Goal: Transaction & Acquisition: Purchase product/service

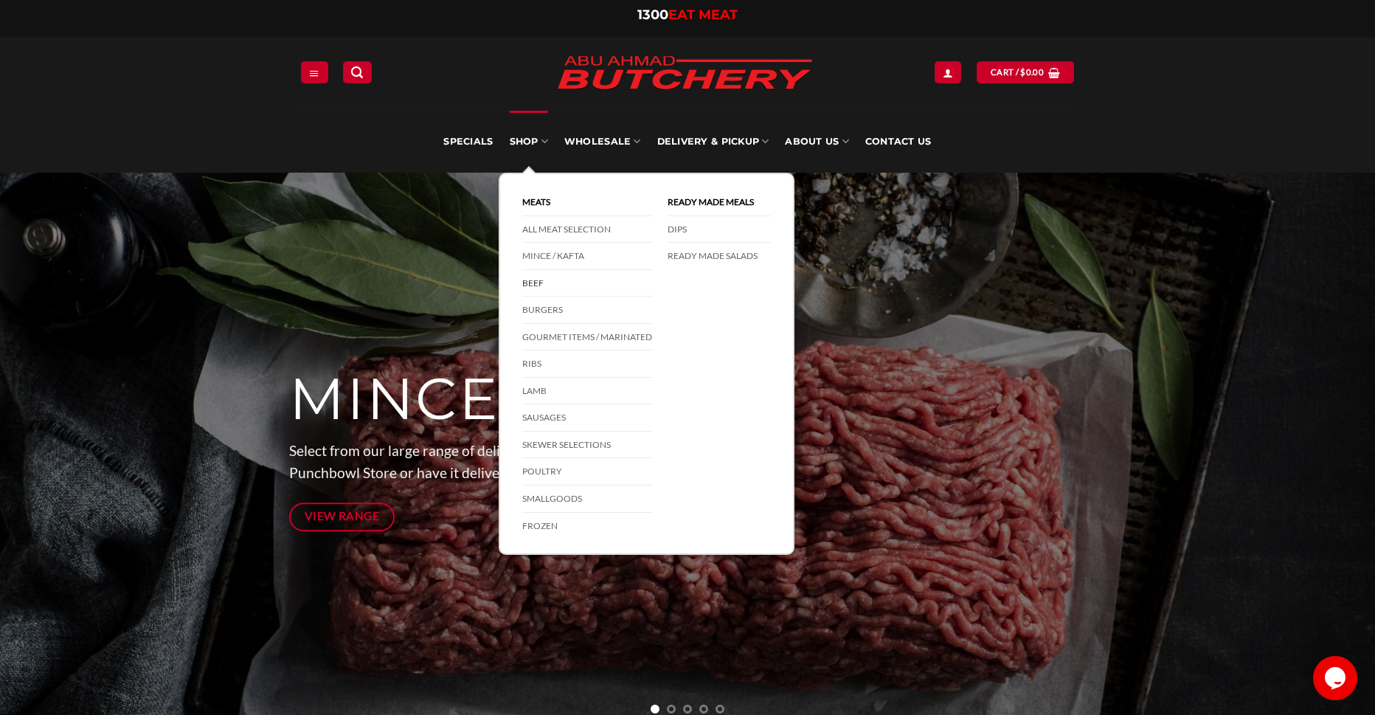
click at [535, 284] on link "Beef" at bounding box center [587, 283] width 130 height 27
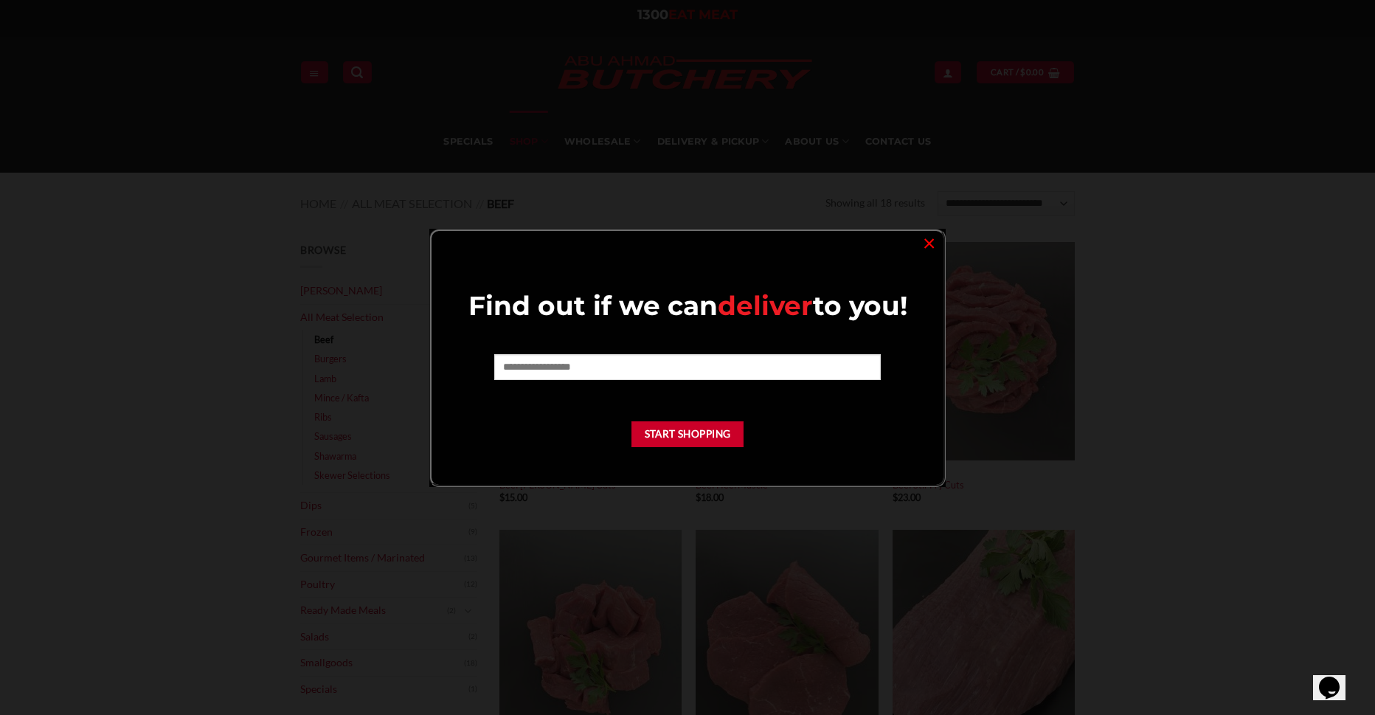
click at [938, 238] on link "×" at bounding box center [928, 242] width 21 height 20
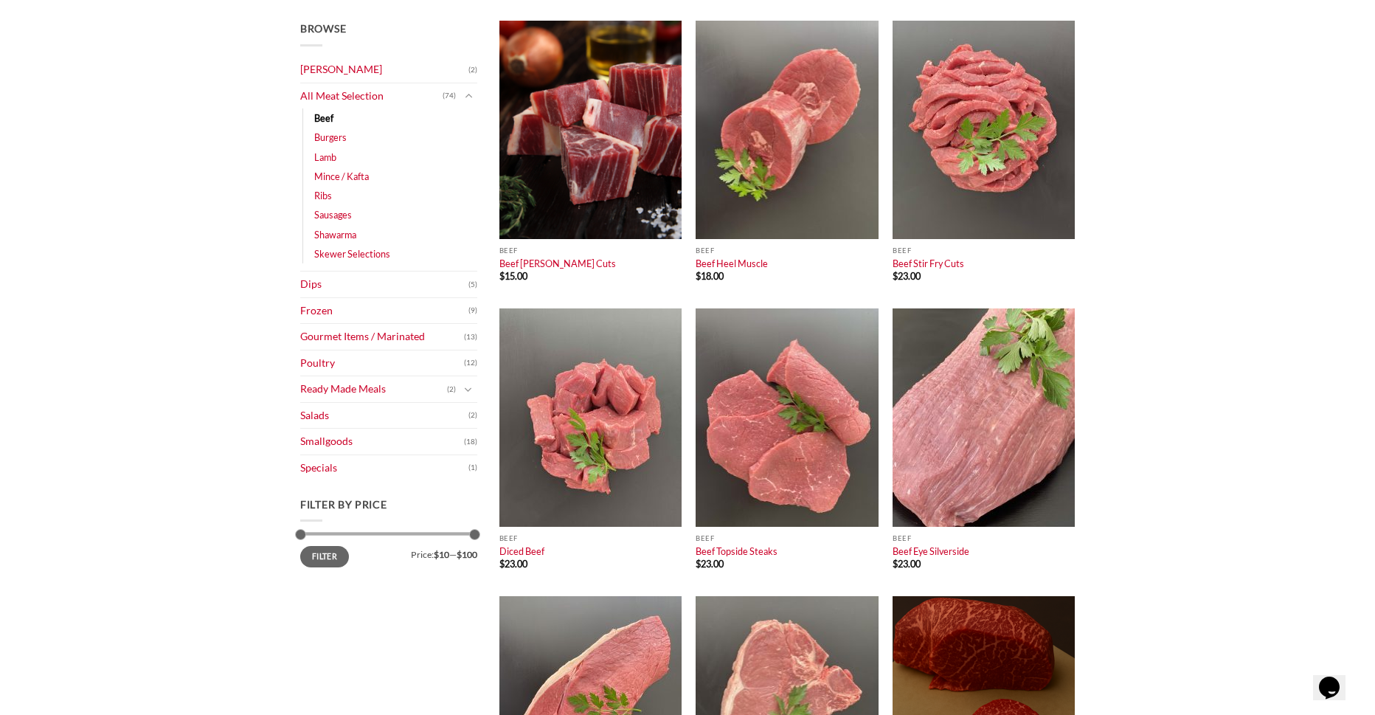
scroll to position [295, 0]
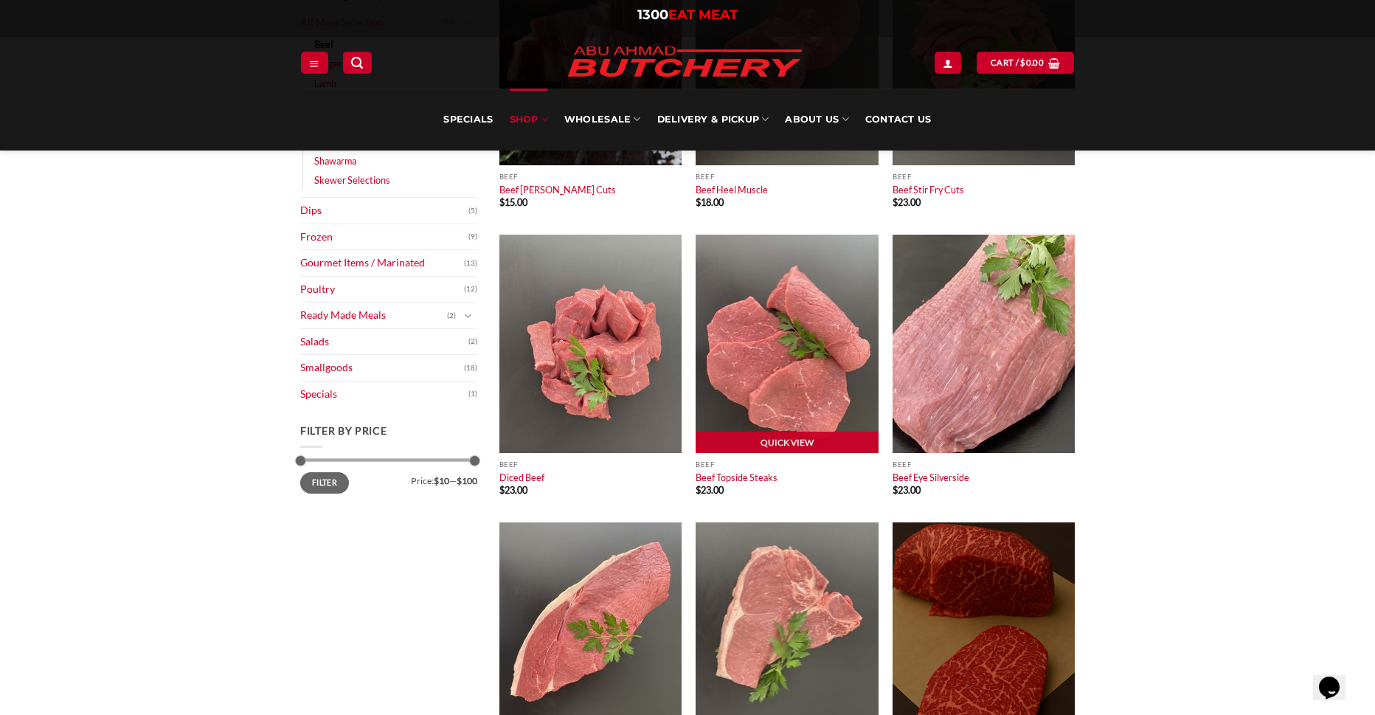
click at [818, 327] on img at bounding box center [786, 344] width 182 height 218
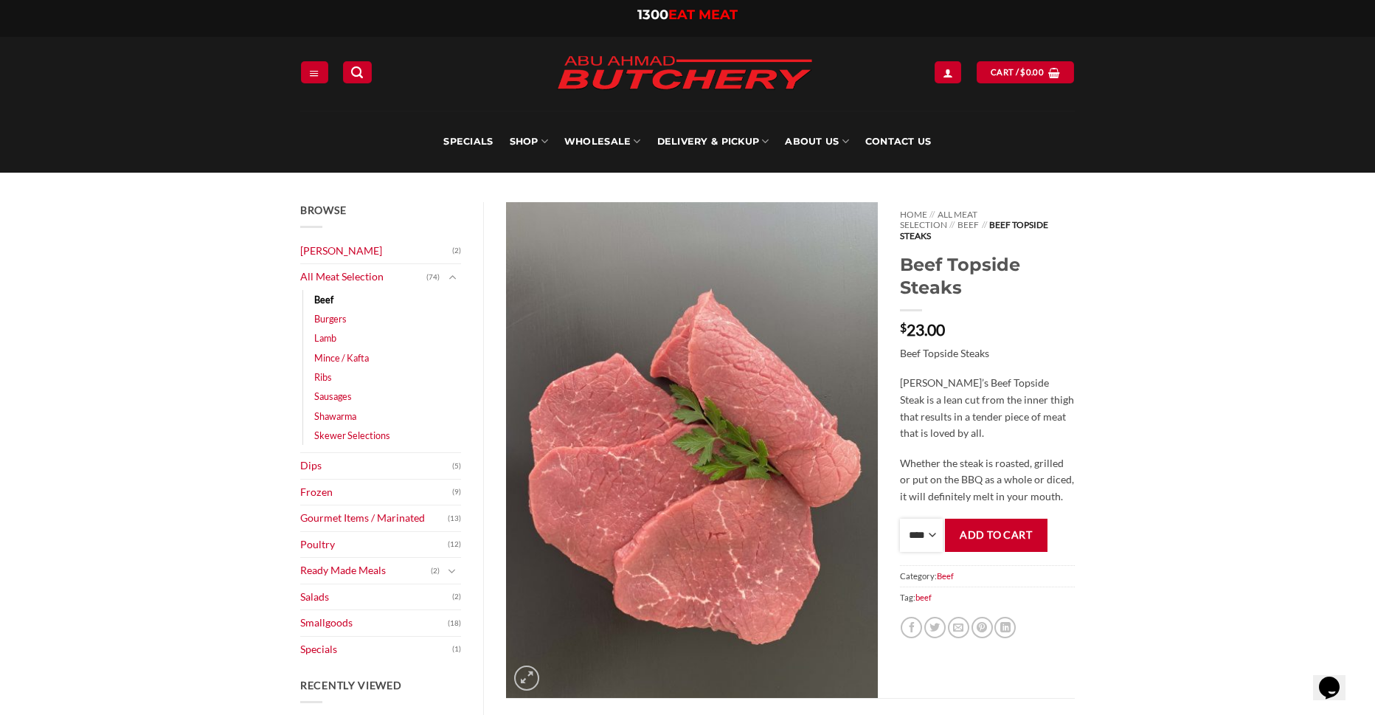
click at [926, 538] on select "**** * *** * *** * *** * *** * *** * *** * *** * *** * *** ** **** ** **** ** *…" at bounding box center [921, 534] width 43 height 33
click at [931, 526] on select "**** * *** * *** * *** * *** * *** * *** * *** * *** * *** ** **** ** **** ** *…" at bounding box center [921, 534] width 43 height 33
drag, startPoint x: 929, startPoint y: 526, endPoint x: 932, endPoint y: 512, distance: 14.3
click at [929, 526] on select "**** * *** * *** * *** * *** * *** * *** * *** * *** * *** ** **** ** **** ** *…" at bounding box center [921, 534] width 43 height 33
select select "*"
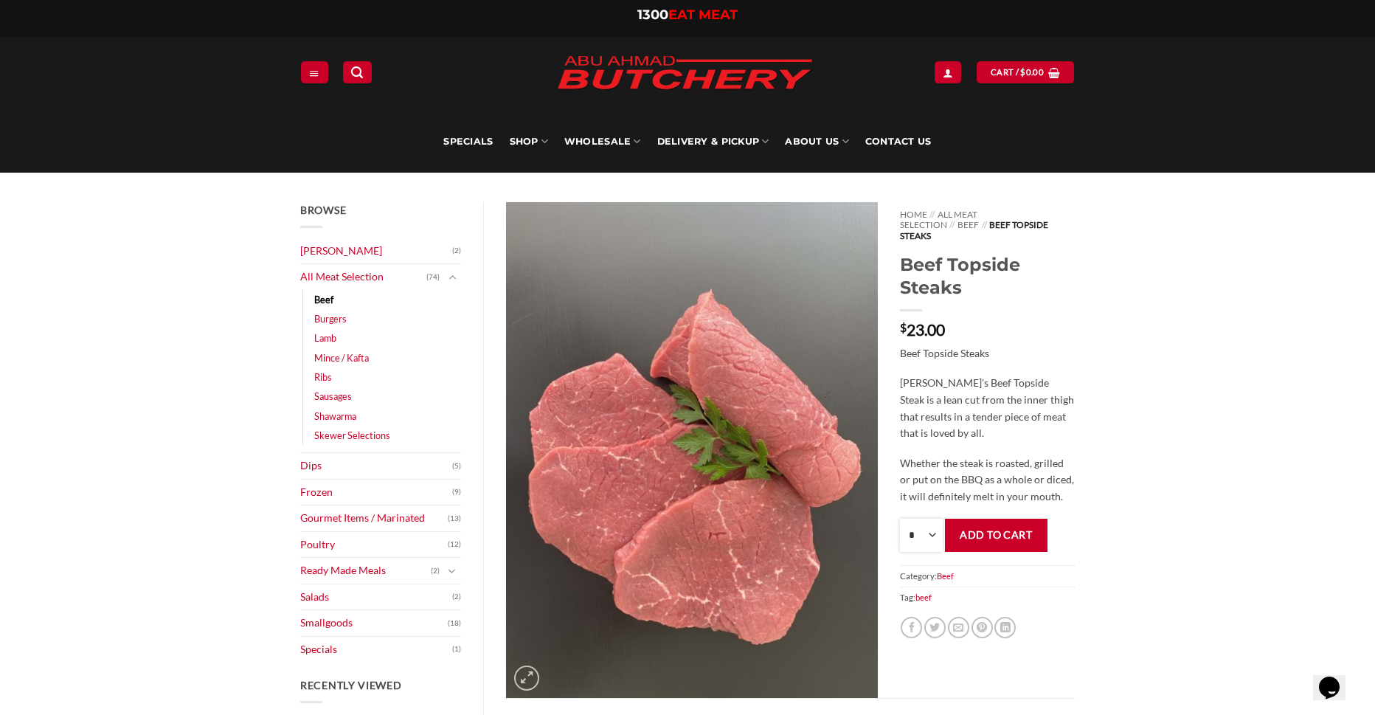
click at [900, 518] on select "**** * *** * *** * *** * *** * *** * *** * *** * *** * *** ** **** ** **** ** *…" at bounding box center [921, 534] width 43 height 33
click at [928, 320] on bdi "$ 23.00" at bounding box center [922, 329] width 45 height 18
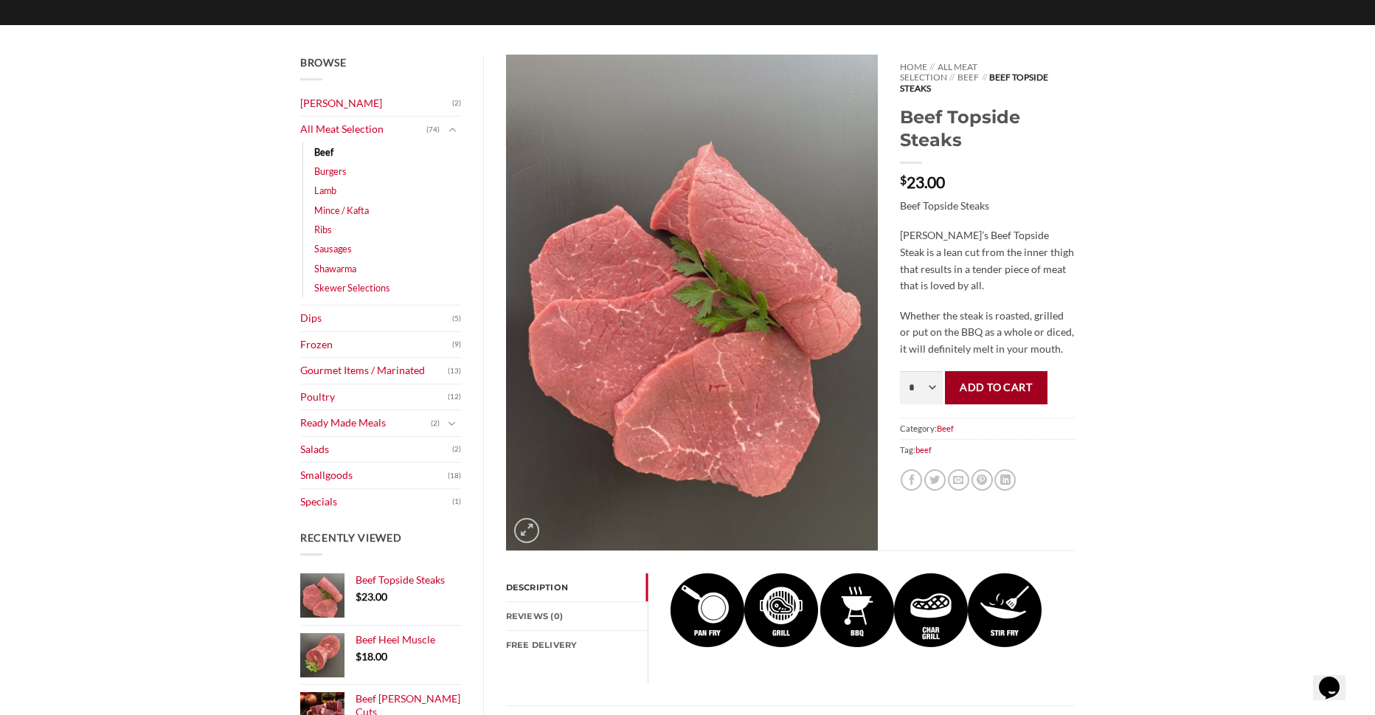
click at [1000, 385] on button "Add to cart" at bounding box center [996, 387] width 103 height 33
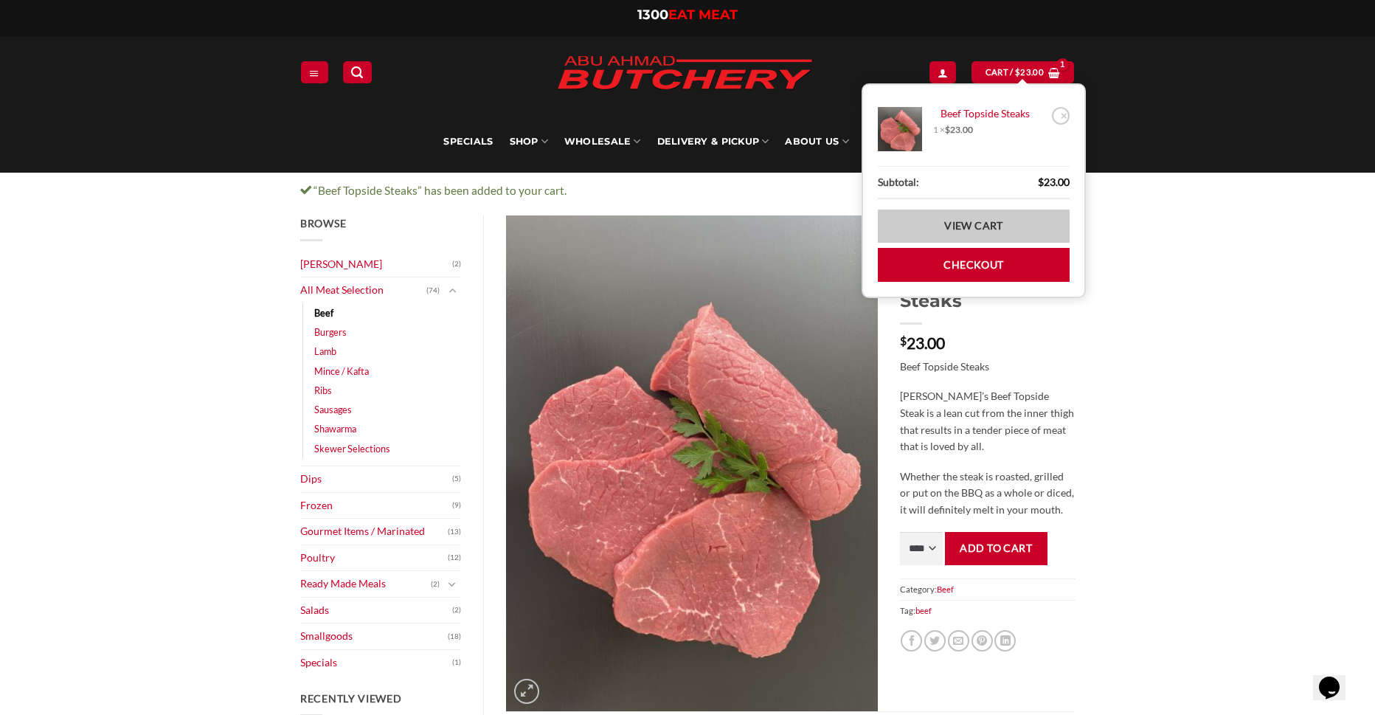
click at [965, 232] on link "View cart" at bounding box center [974, 225] width 192 height 33
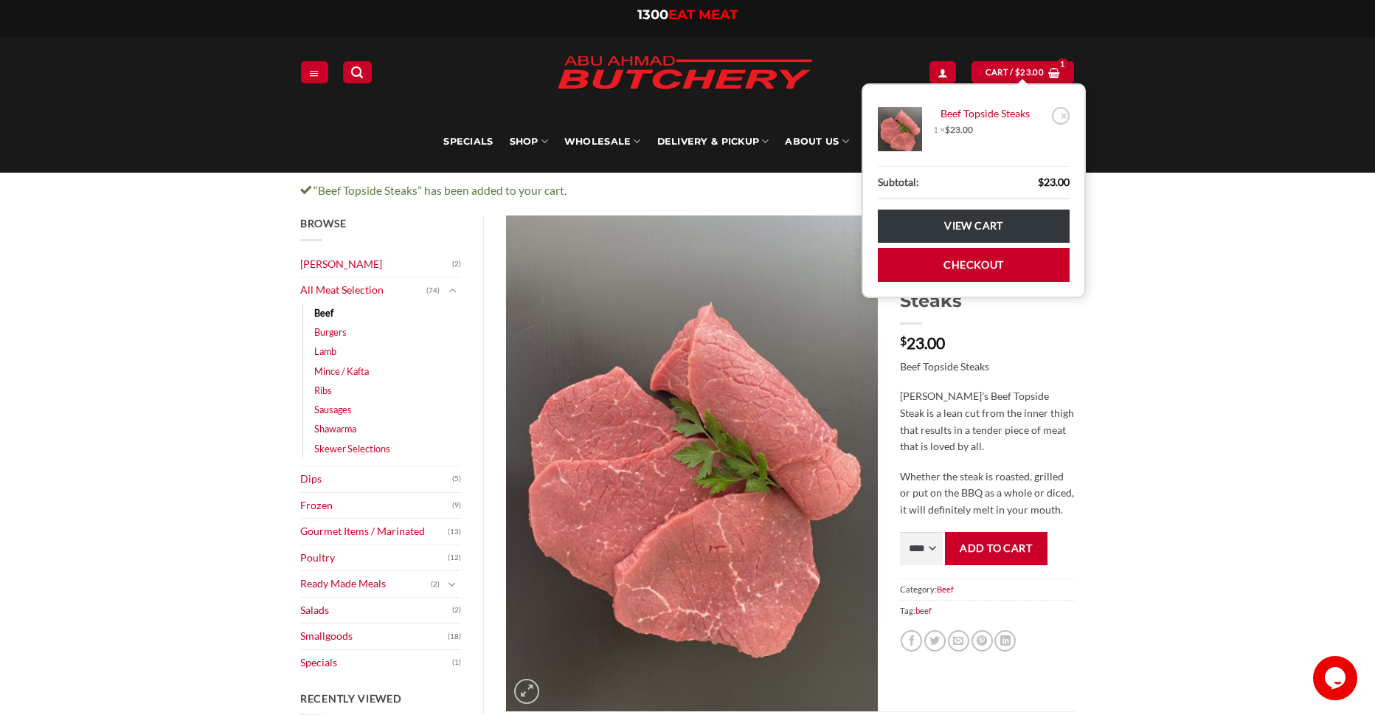
click at [1156, 451] on div "Browse Abu Ahmad Butchery (2) All Meat Selection (74) Beef (18) Burgers (4) Lam…" at bounding box center [687, 717] width 1375 height 1005
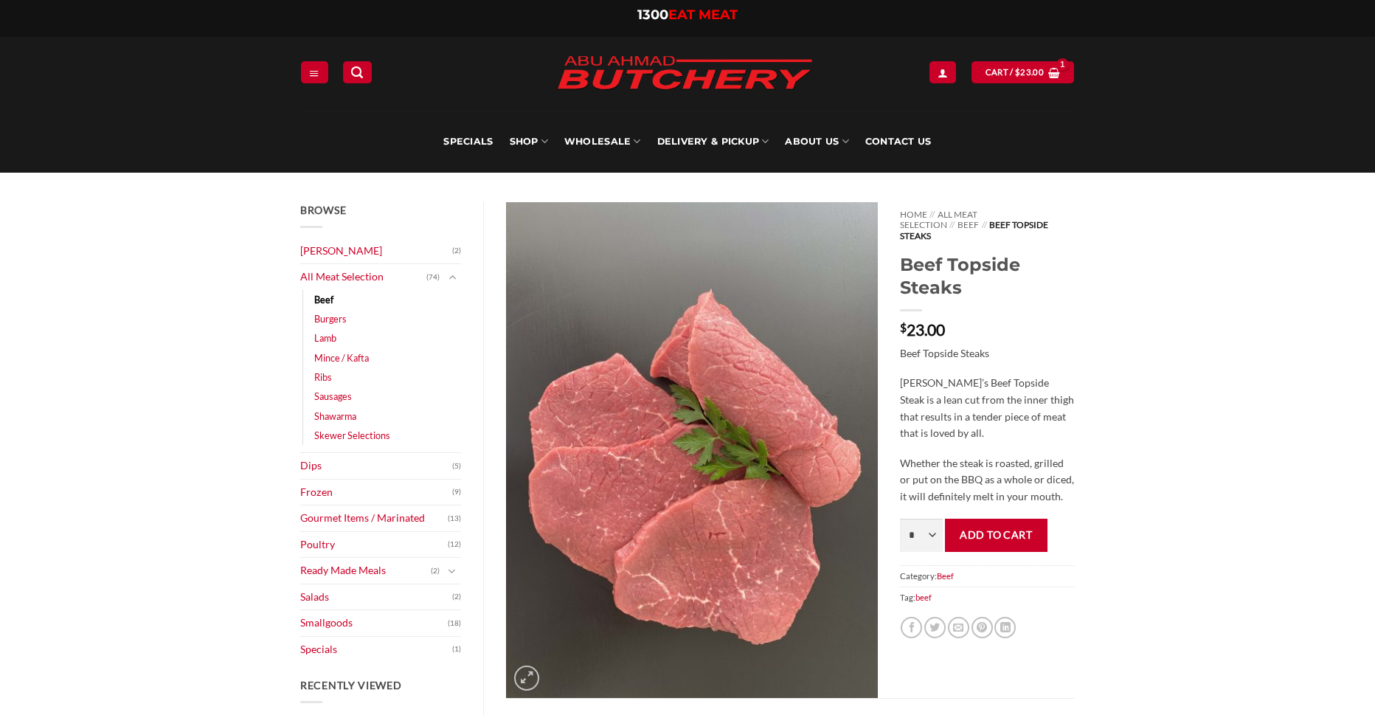
select select "*"
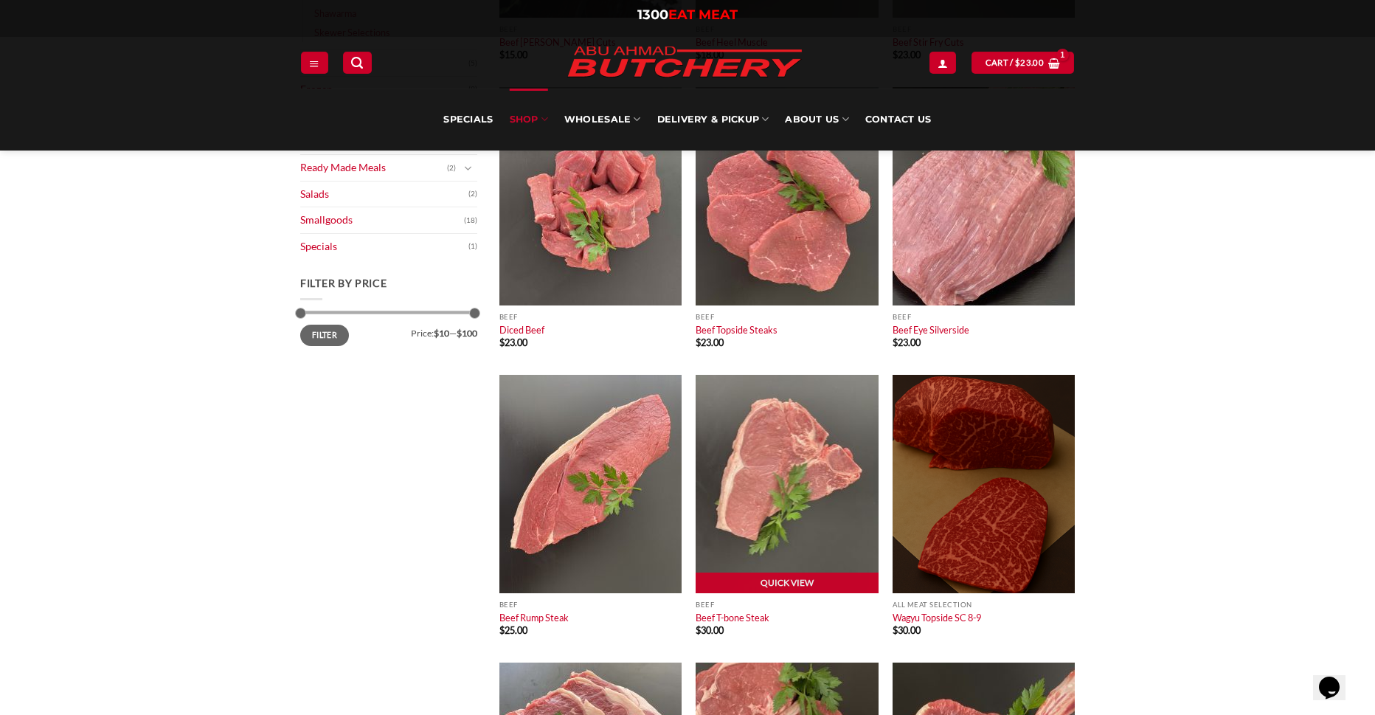
scroll to position [590, 0]
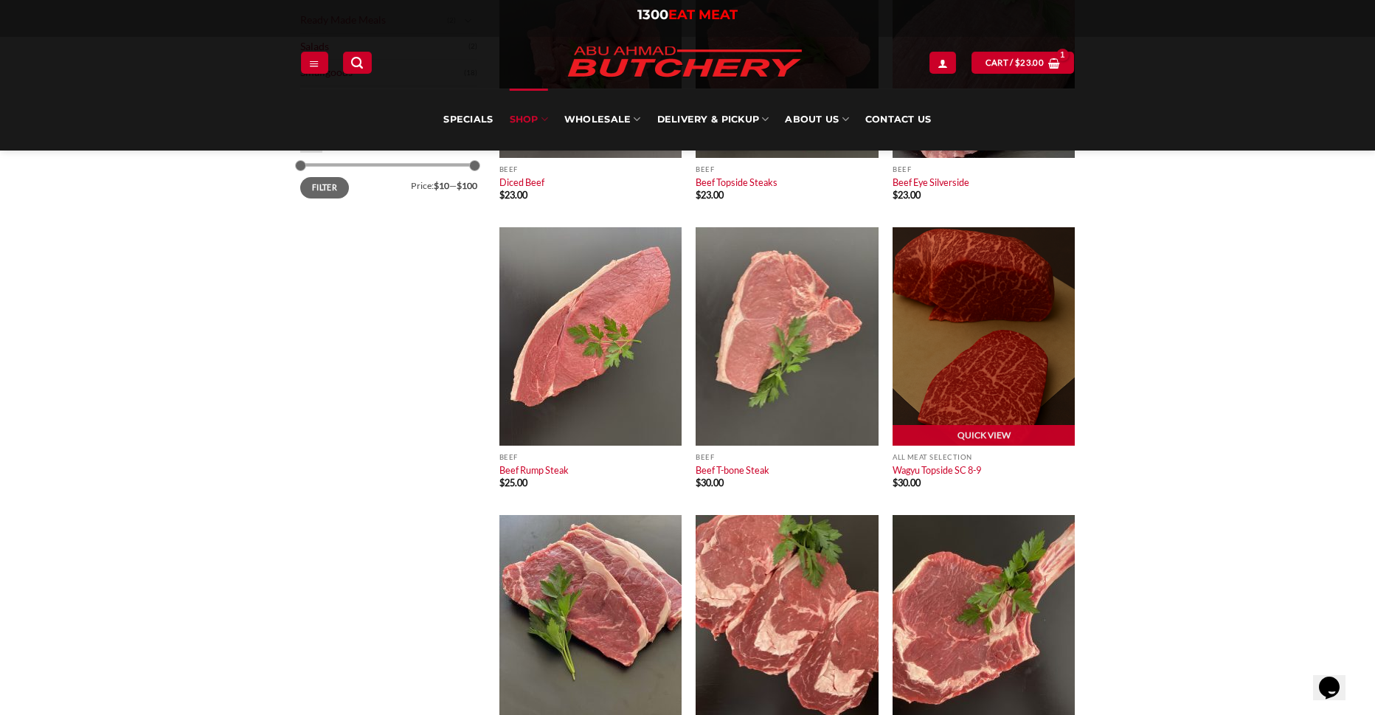
click at [1052, 378] on img at bounding box center [983, 336] width 182 height 218
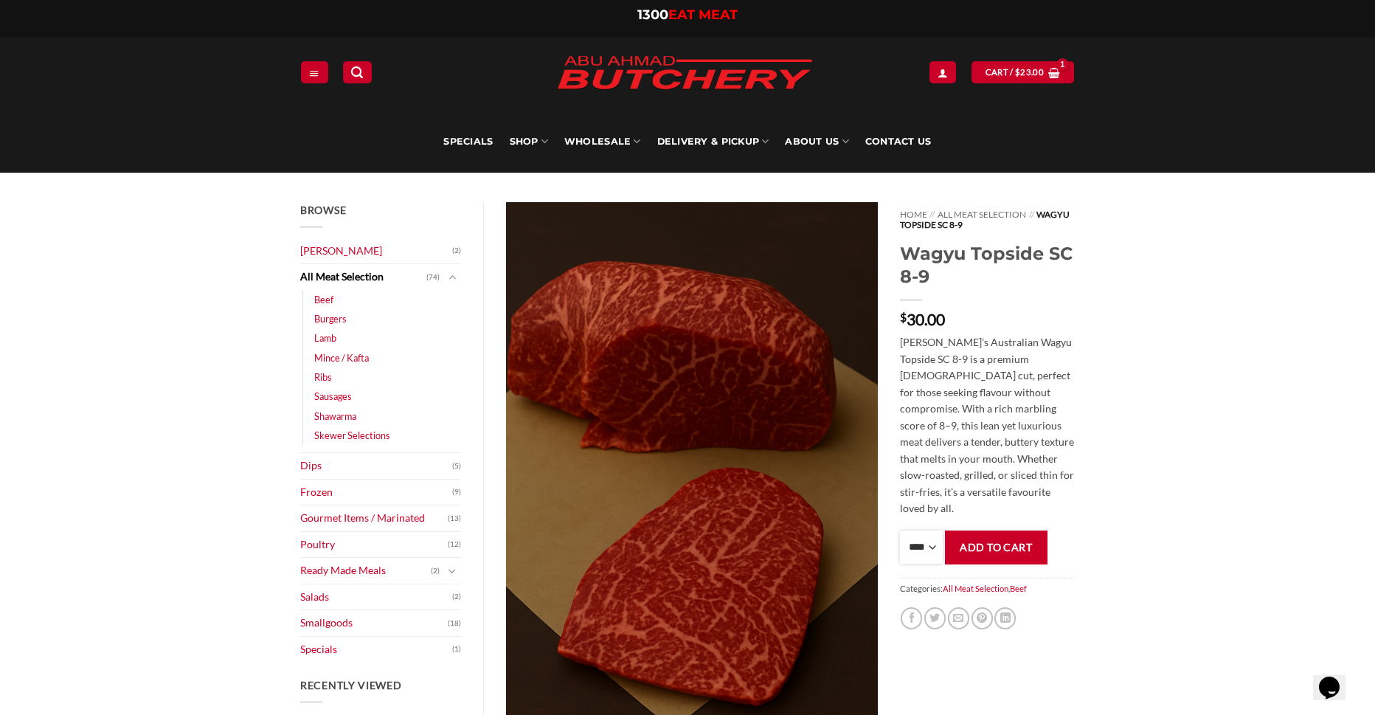
click at [928, 530] on select "**** * *** * *** * *** * *** * *** * *** * *** * *** * *** ** **** ** **** ** *…" at bounding box center [921, 546] width 43 height 33
select select "*"
click at [900, 530] on select "**** * *** * *** * *** * *** * *** * *** * *** * *** * *** ** **** ** **** ** *…" at bounding box center [921, 546] width 43 height 33
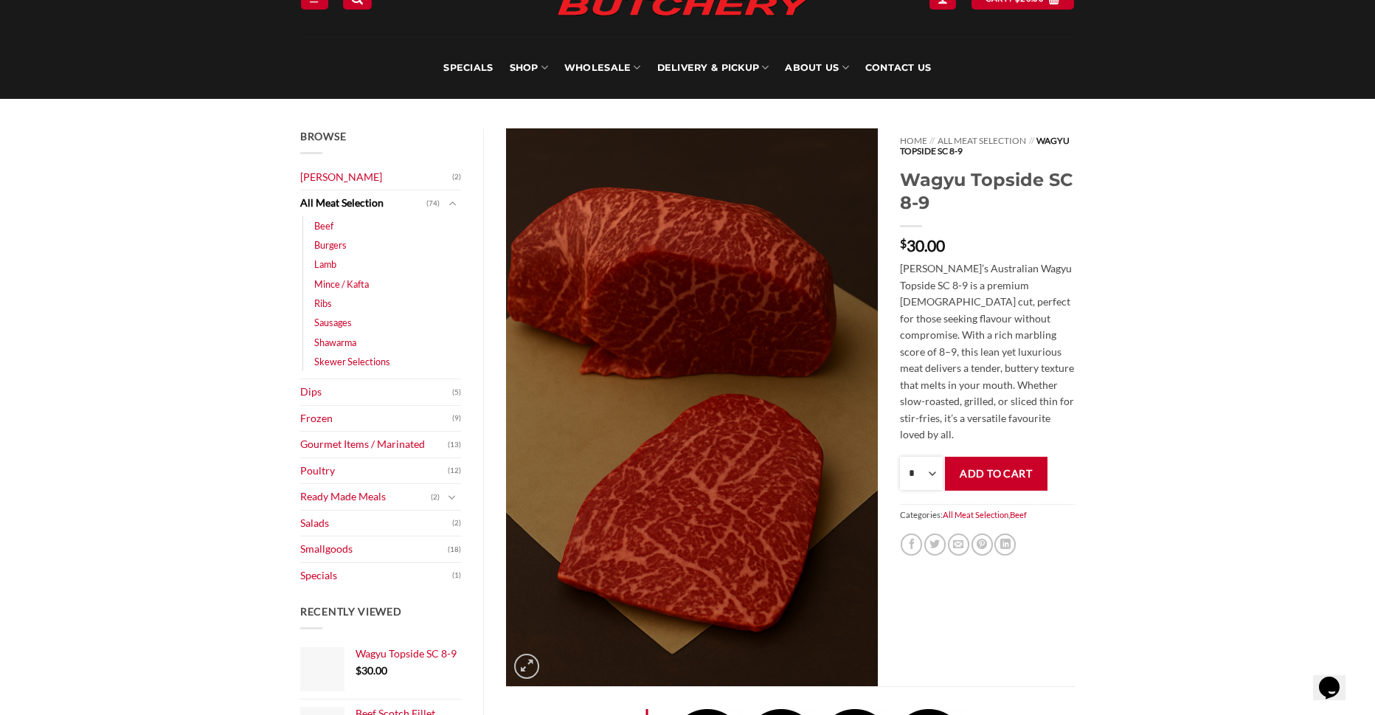
scroll to position [442, 0]
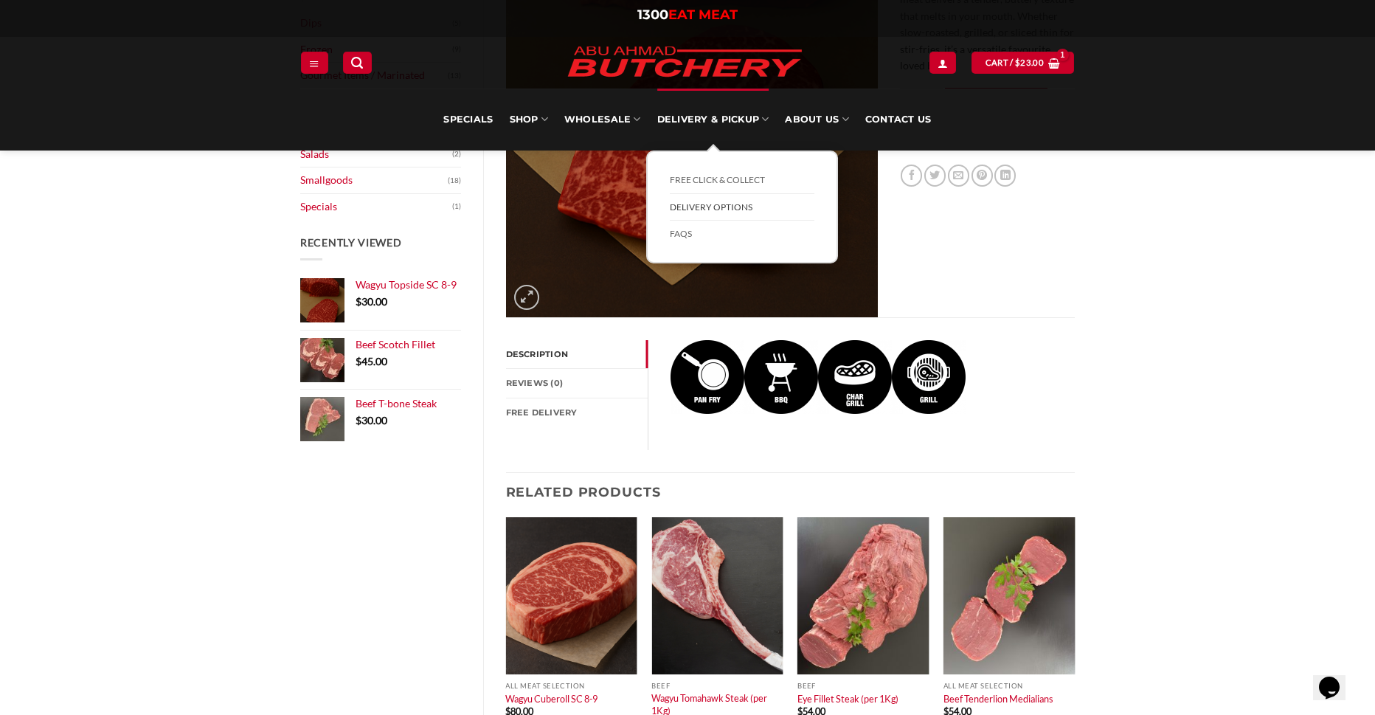
click at [704, 212] on link "Delivery Options" at bounding box center [742, 207] width 145 height 27
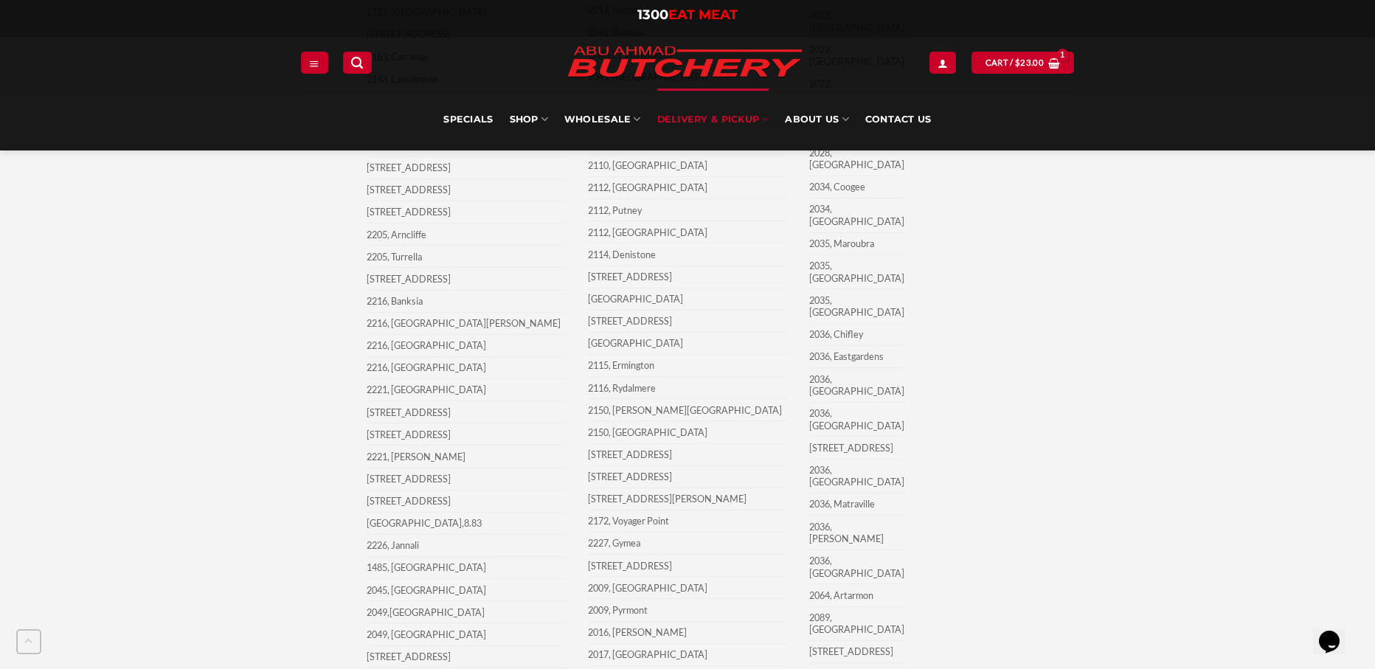
scroll to position [2841, 0]
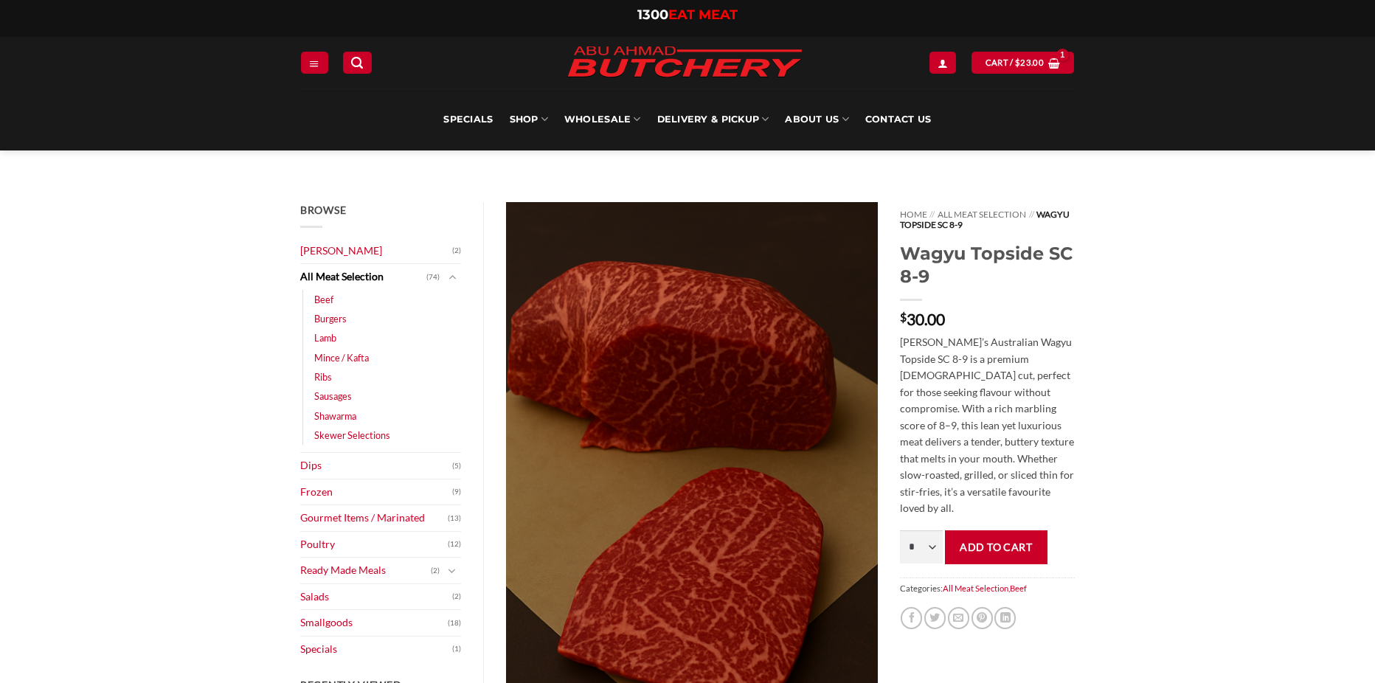
select select "*"
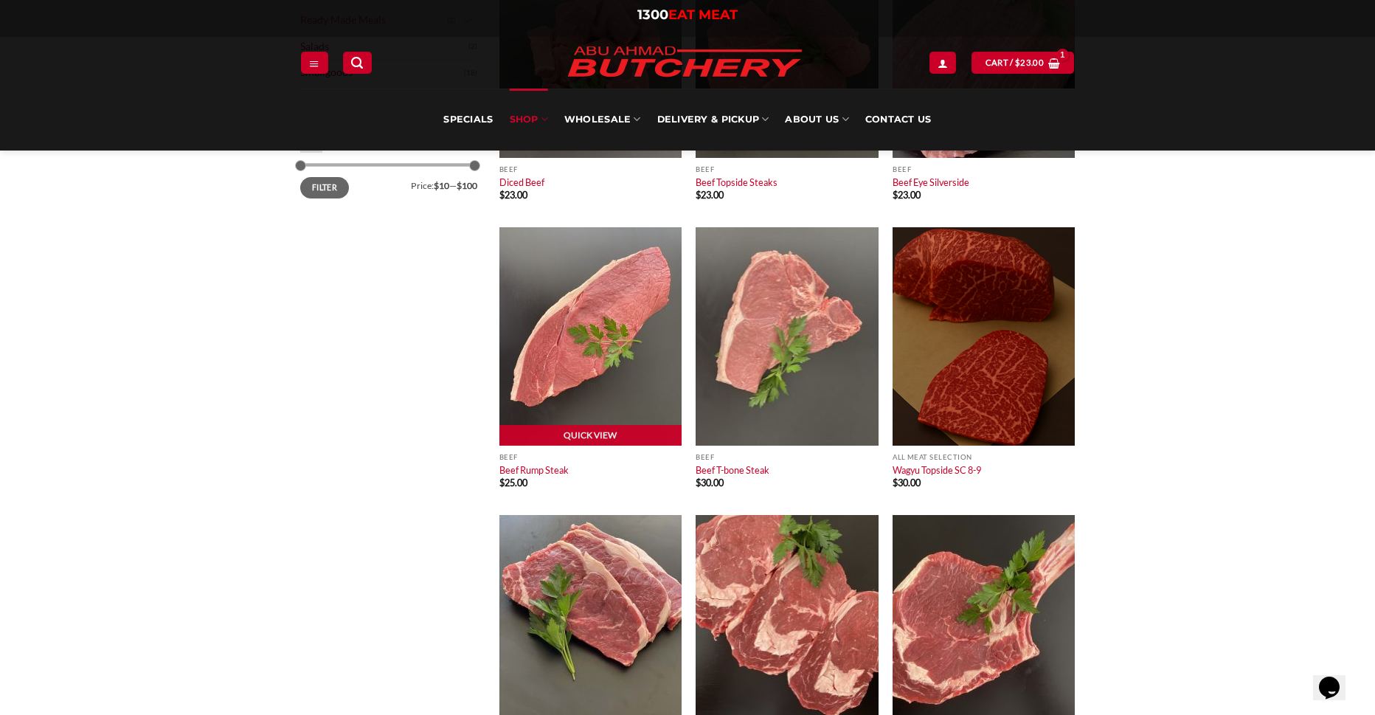
scroll to position [737, 0]
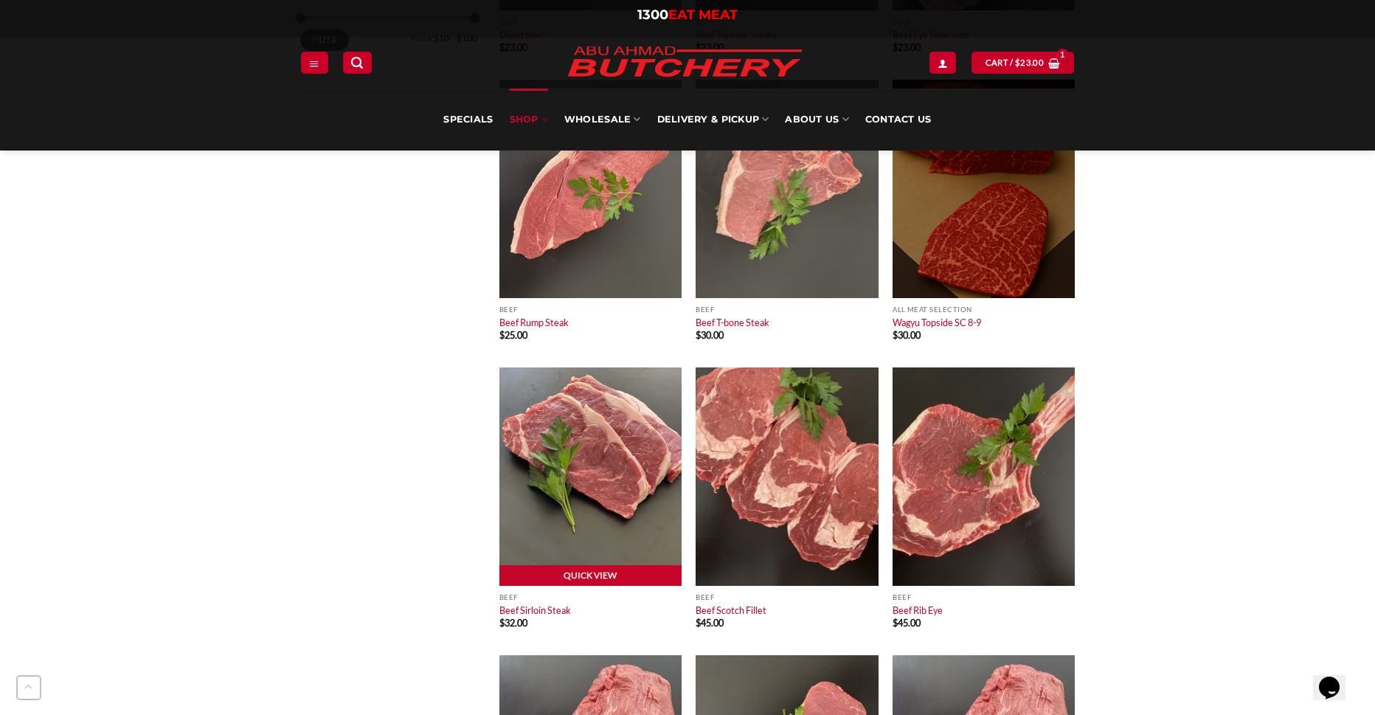
click at [625, 509] on img at bounding box center [590, 476] width 182 height 218
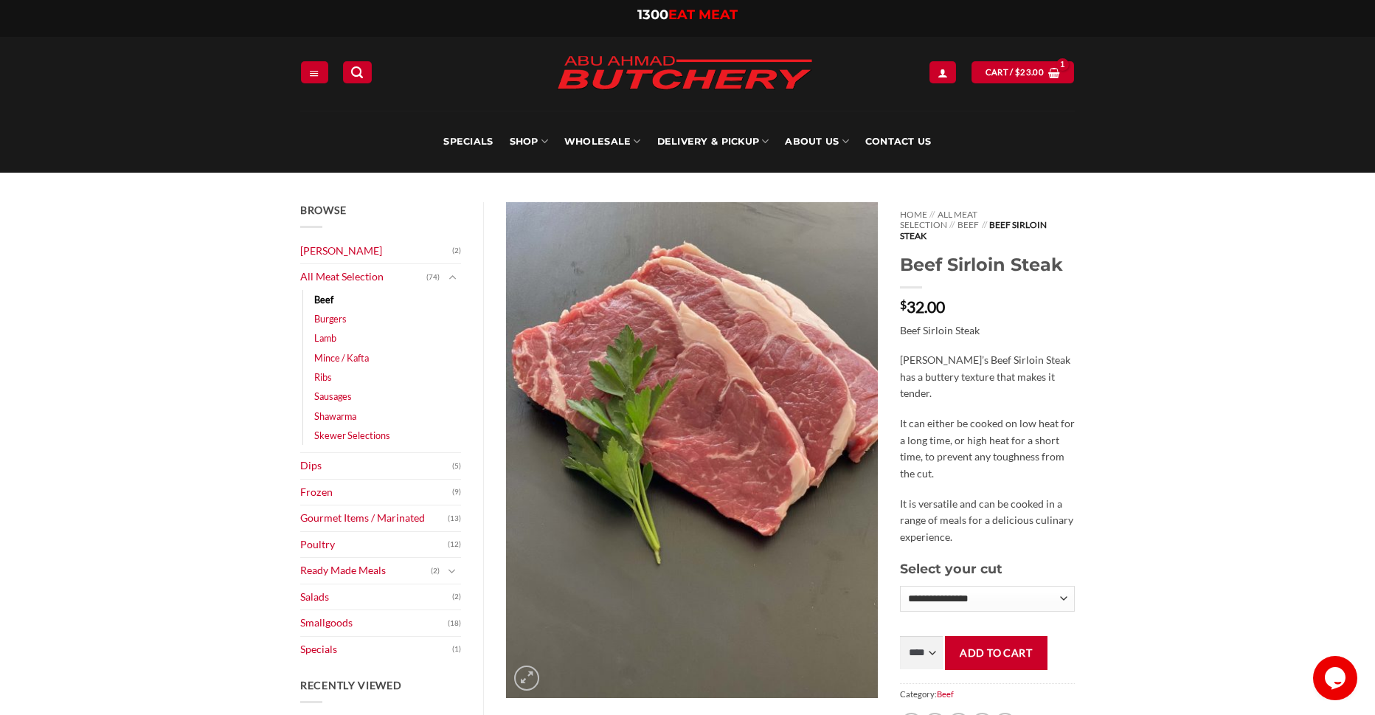
click at [979, 647] on button "Add to cart" at bounding box center [996, 652] width 103 height 33
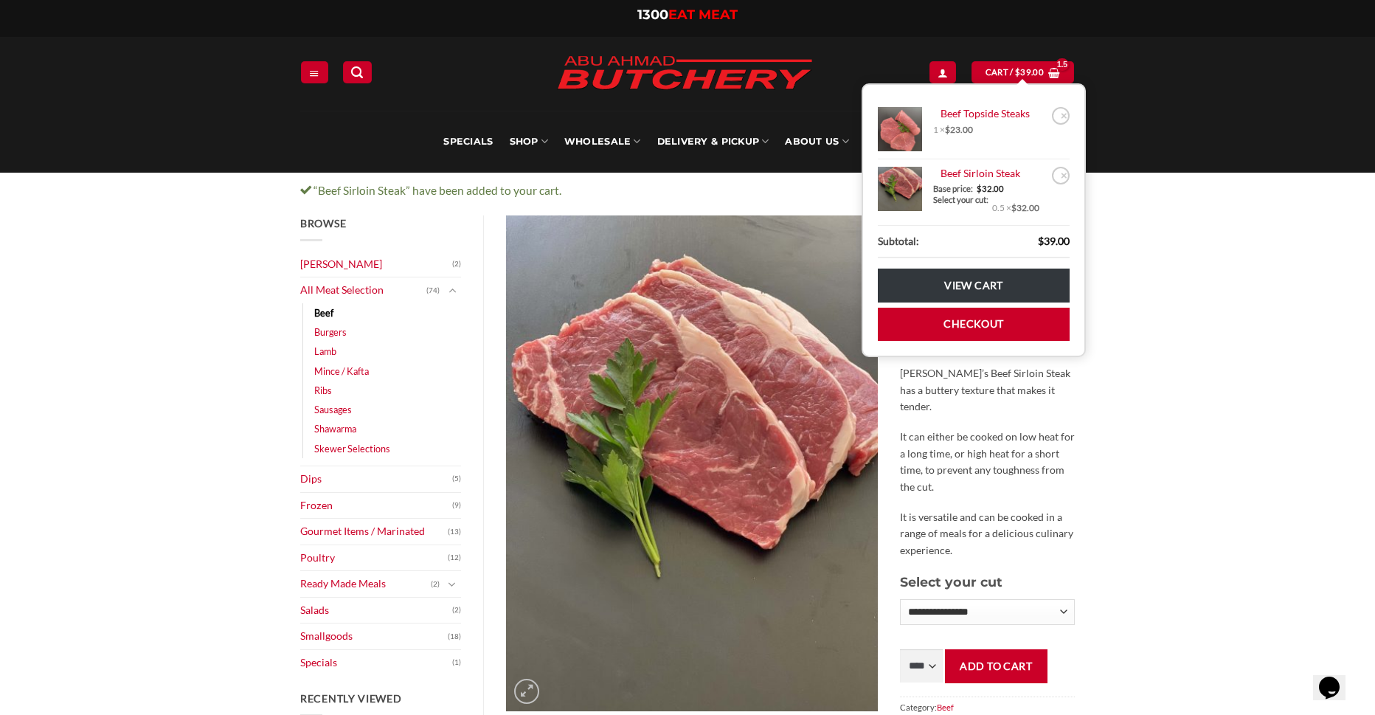
click at [1024, 70] on bdi "$ 39.00" at bounding box center [1029, 72] width 29 height 10
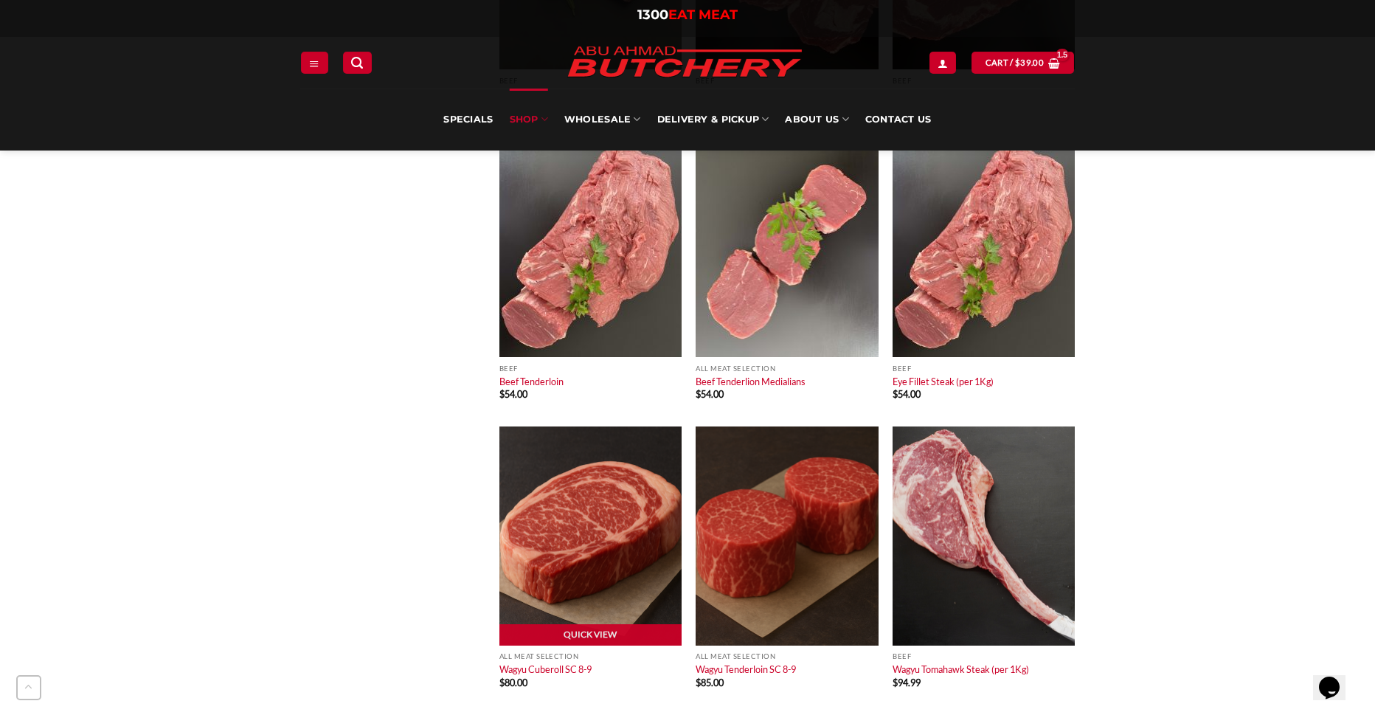
scroll to position [1327, 0]
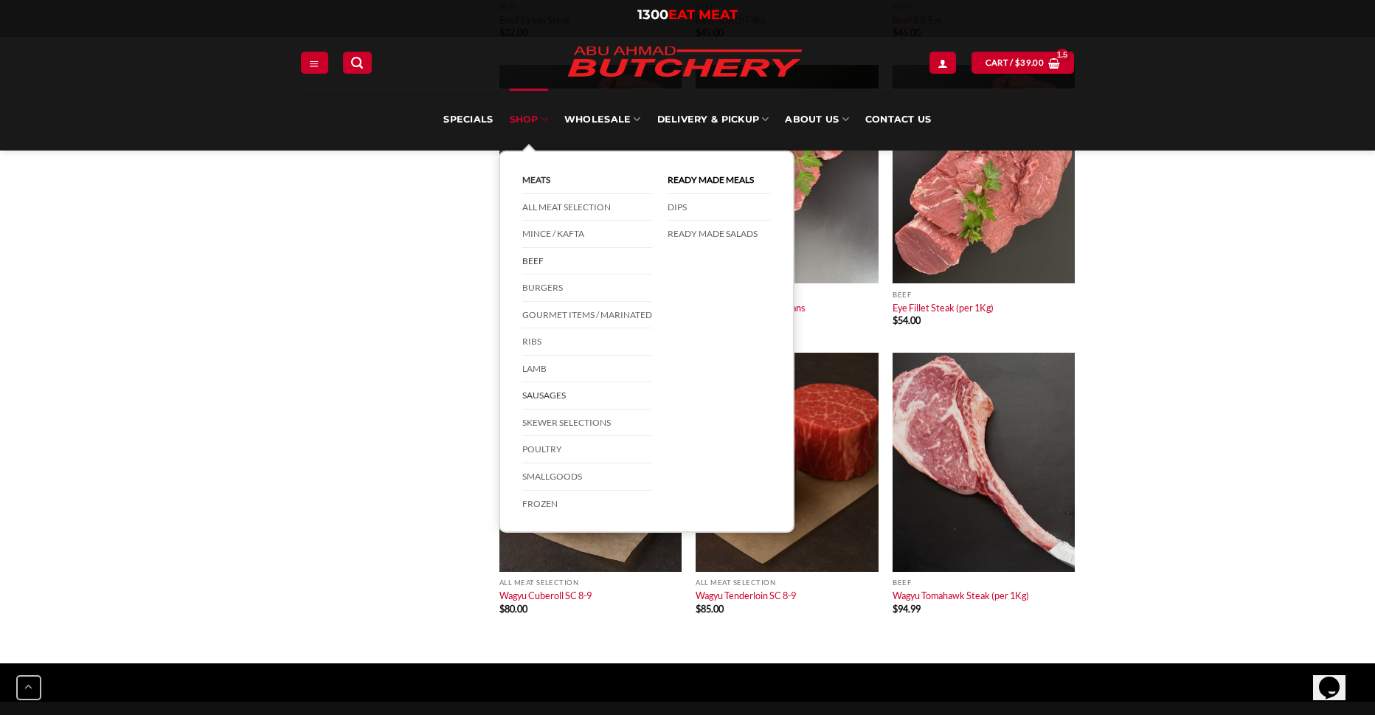
click at [523, 399] on link "Sausages" at bounding box center [587, 395] width 130 height 27
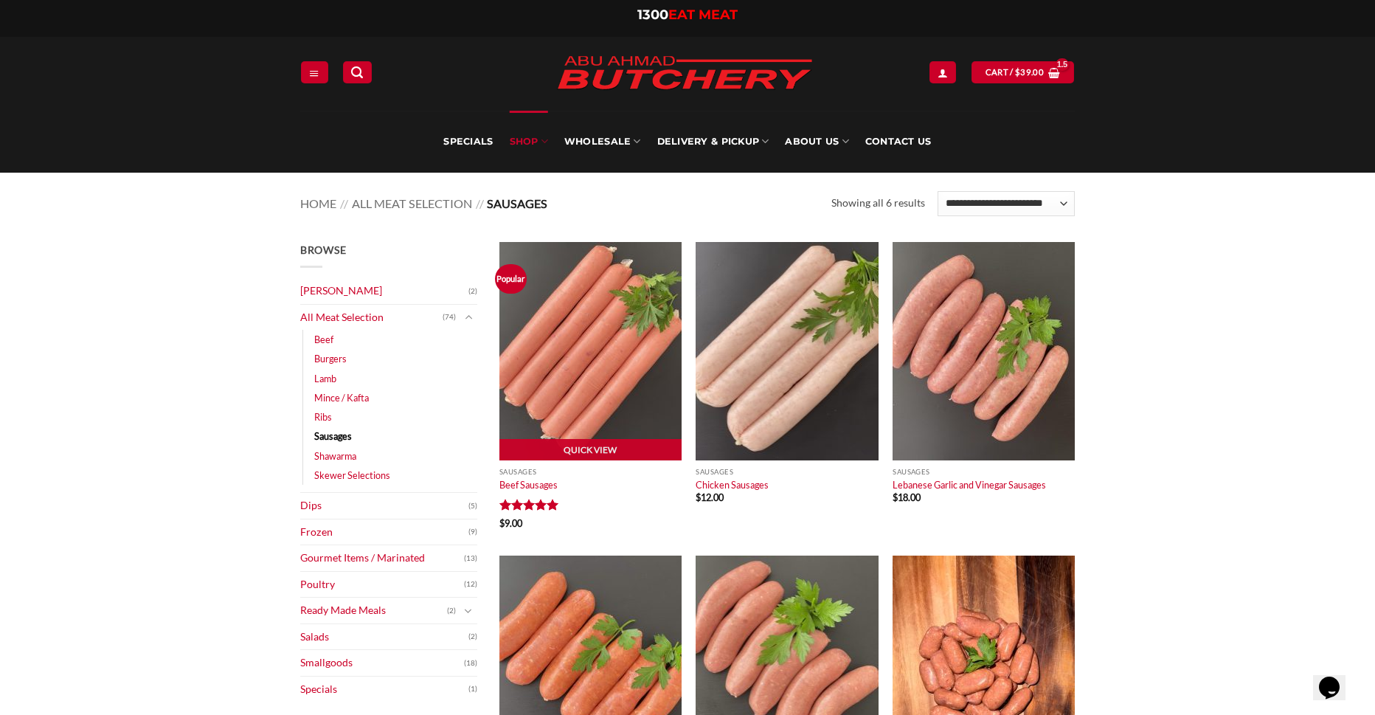
click at [562, 376] on img at bounding box center [590, 351] width 182 height 218
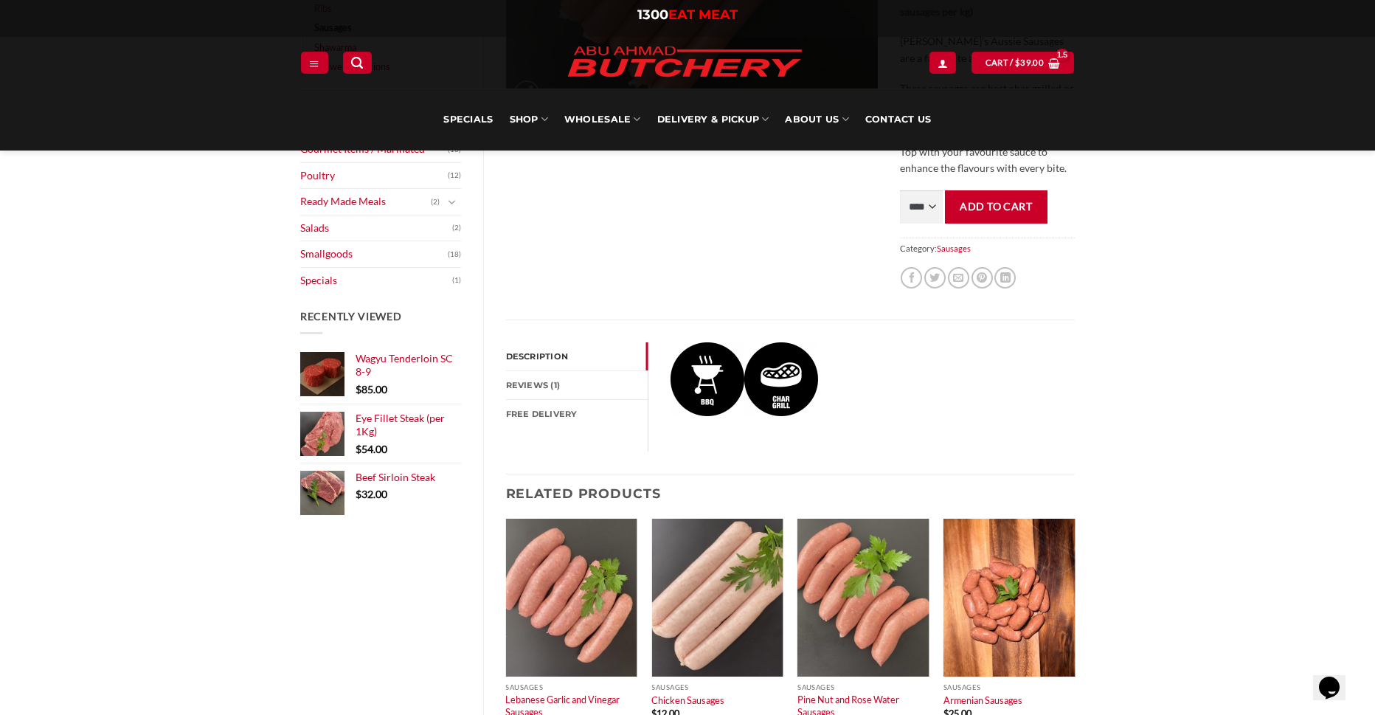
scroll to position [442, 0]
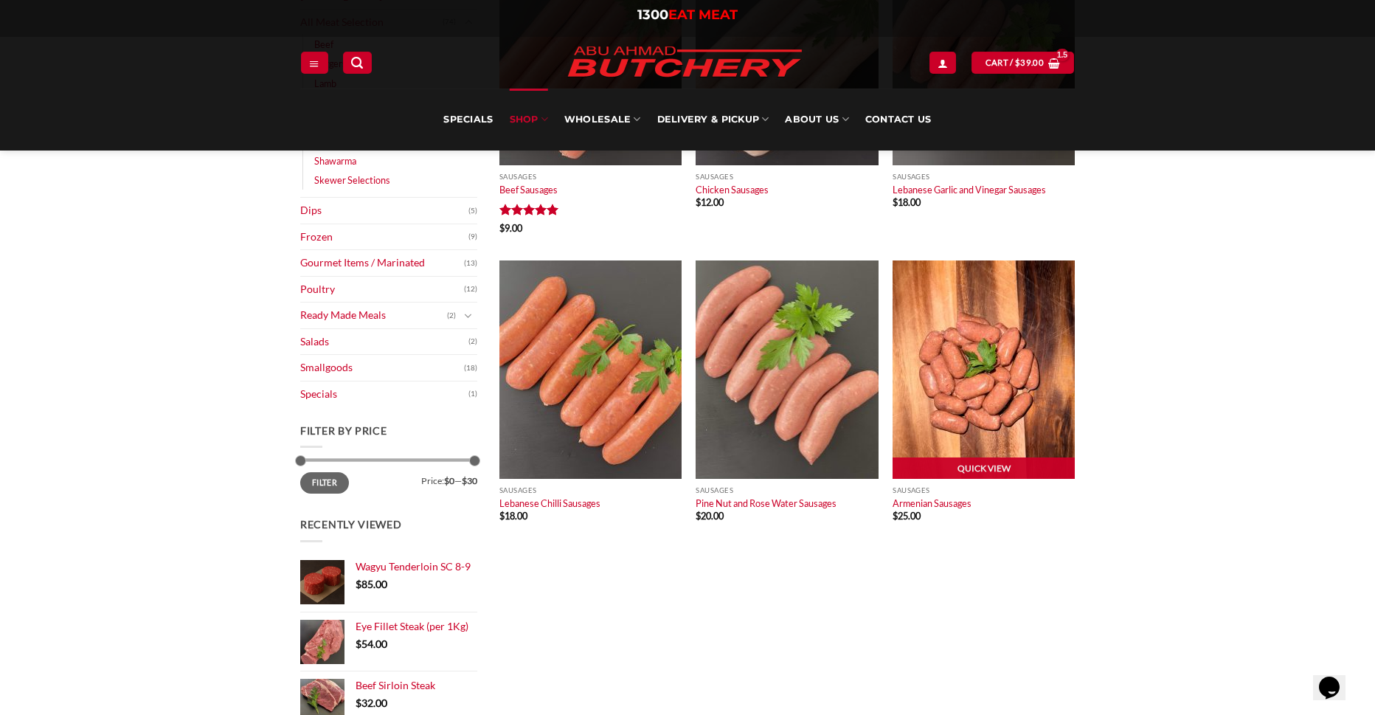
scroll to position [221, 0]
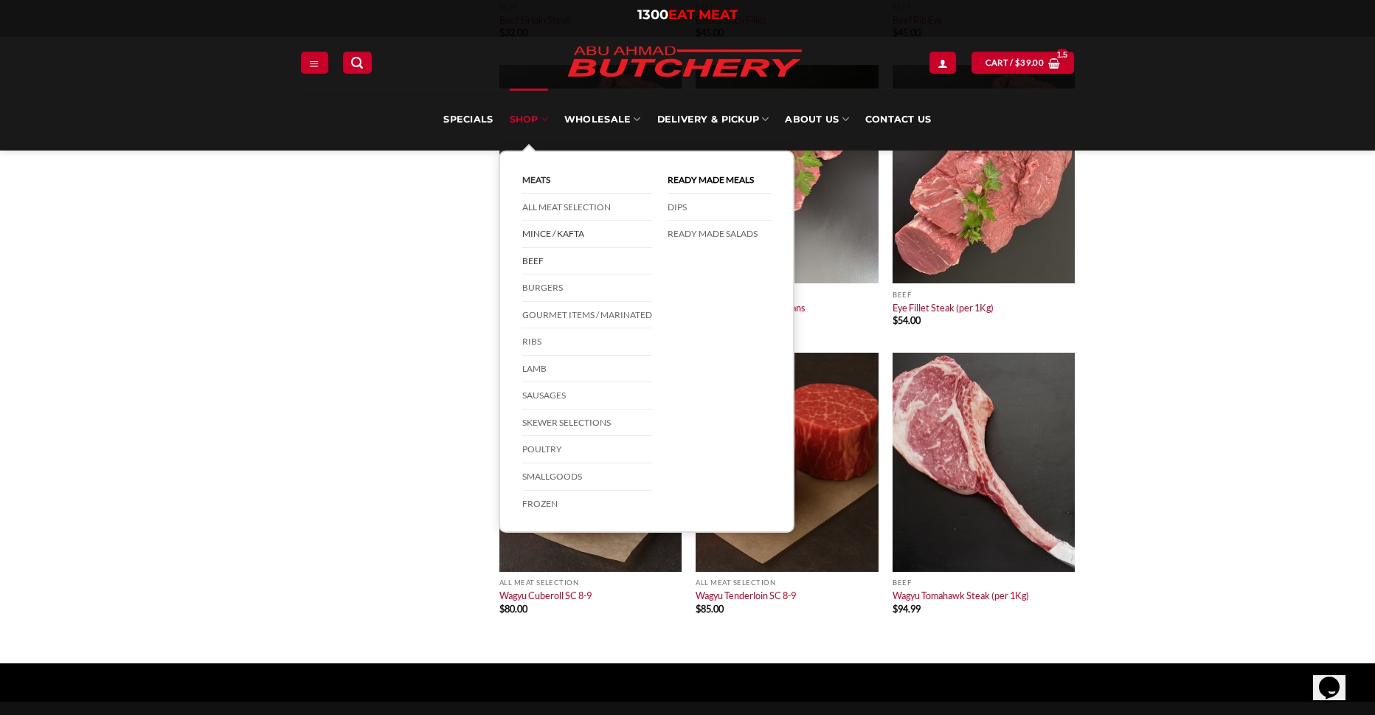
click at [570, 227] on link "Mince / Kafta" at bounding box center [587, 234] width 130 height 27
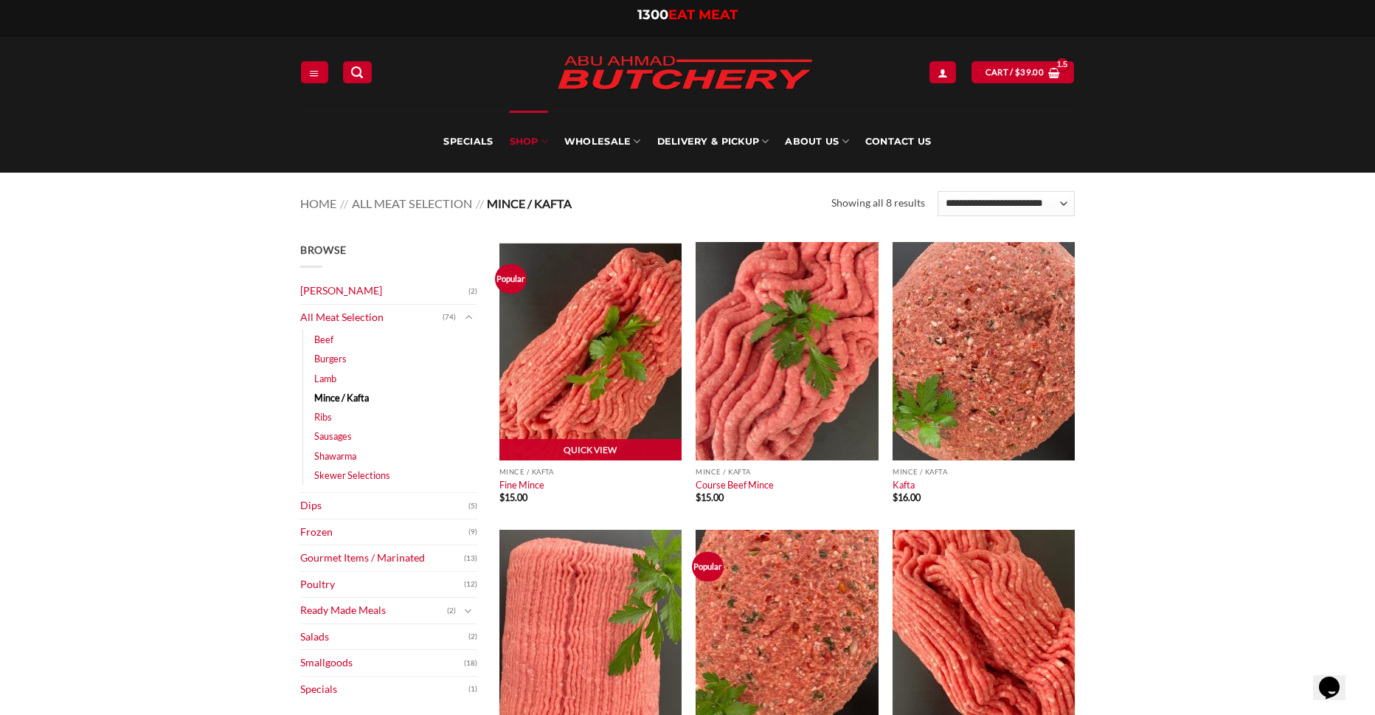
click at [533, 325] on img at bounding box center [590, 351] width 182 height 218
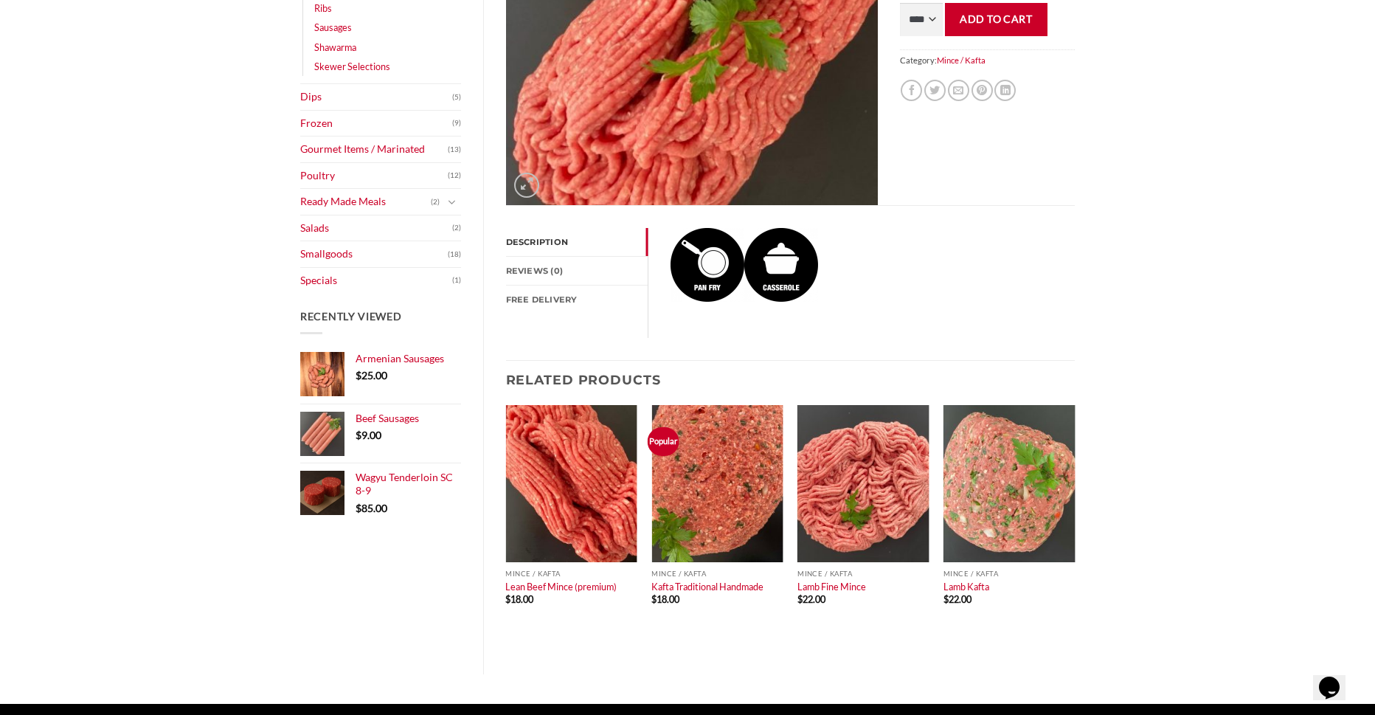
scroll to position [442, 0]
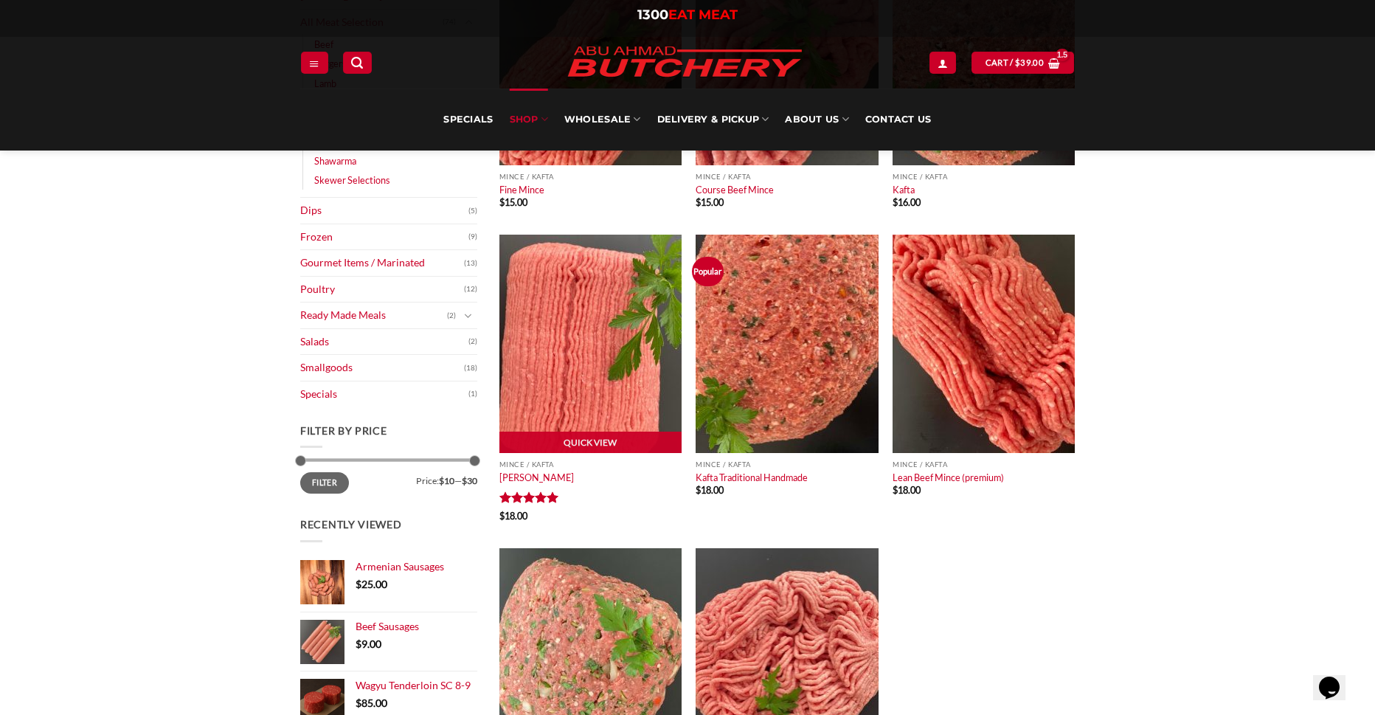
scroll to position [442, 0]
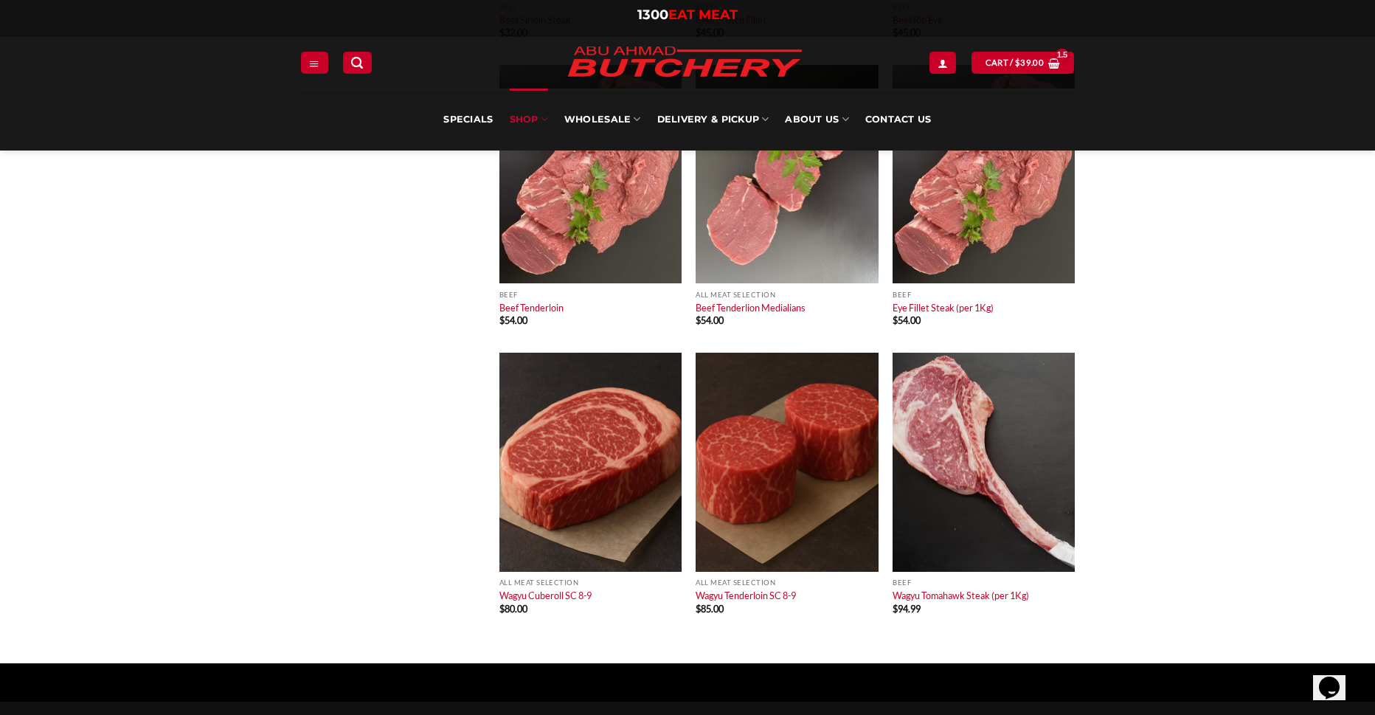
drag, startPoint x: 0, startPoint y: 0, endPoint x: 108, endPoint y: 221, distance: 246.4
